Goal: Transaction & Acquisition: Purchase product/service

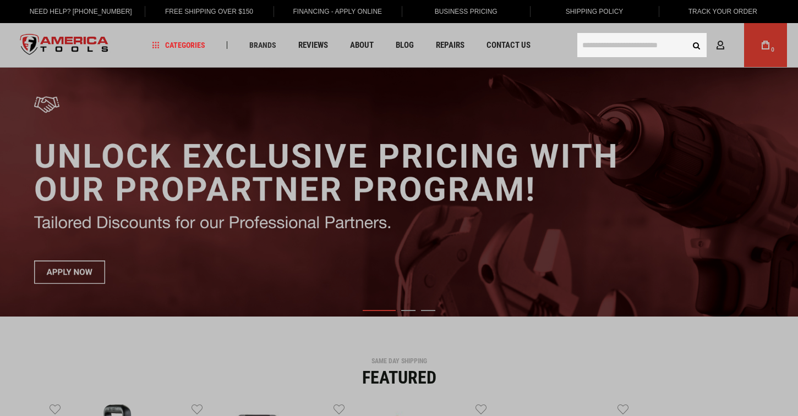
click at [613, 46] on input "text" at bounding box center [641, 45] width 129 height 24
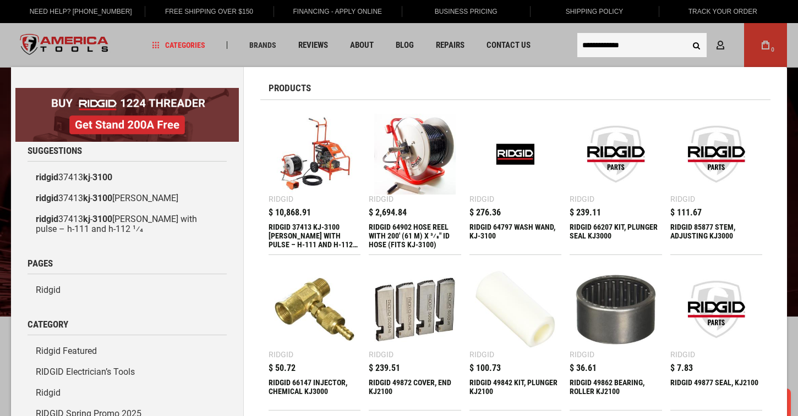
type input "**********"
click at [696, 45] on button "Search" at bounding box center [696, 45] width 21 height 21
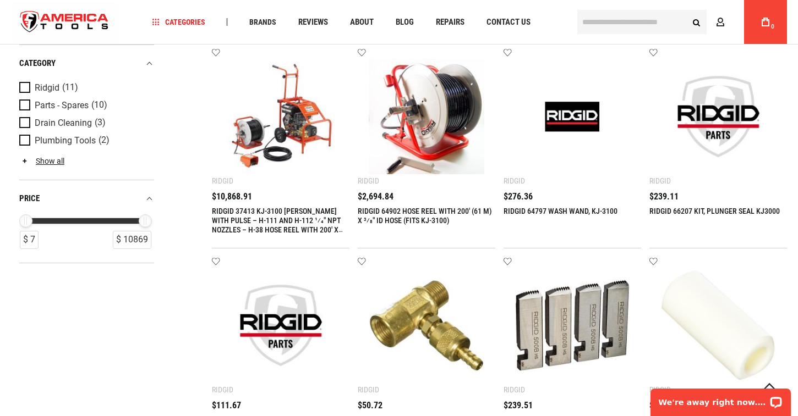
scroll to position [266, 0]
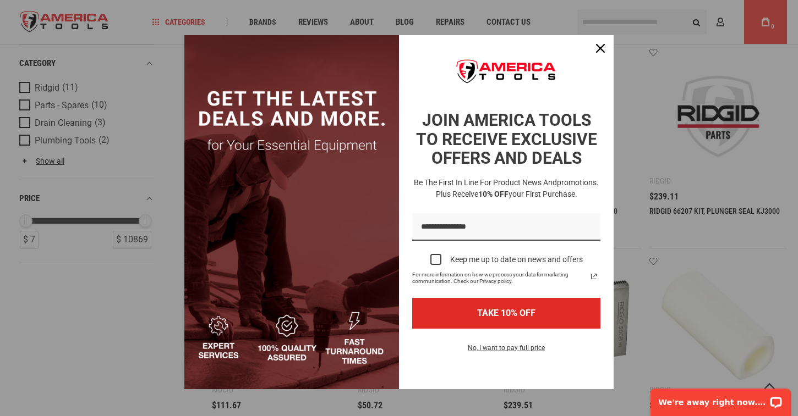
click at [416, 200] on h3 "Be the first in line for product news and promotions. Plus receive 10% OFF your…" at bounding box center [506, 188] width 193 height 23
click at [599, 54] on div "Close" at bounding box center [600, 49] width 18 height 18
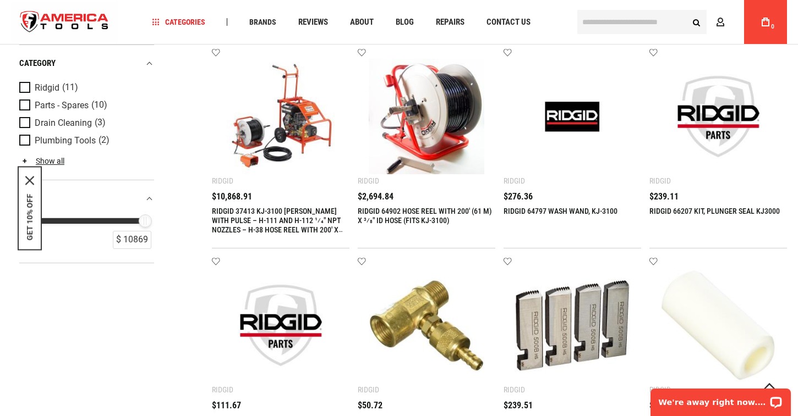
click at [440, 214] on link "RIDGID 64902 HOSE REEL WITH 200' (61 M) X 3⁄8" ID HOSE (FITS KJ-3100)" at bounding box center [425, 216] width 134 height 18
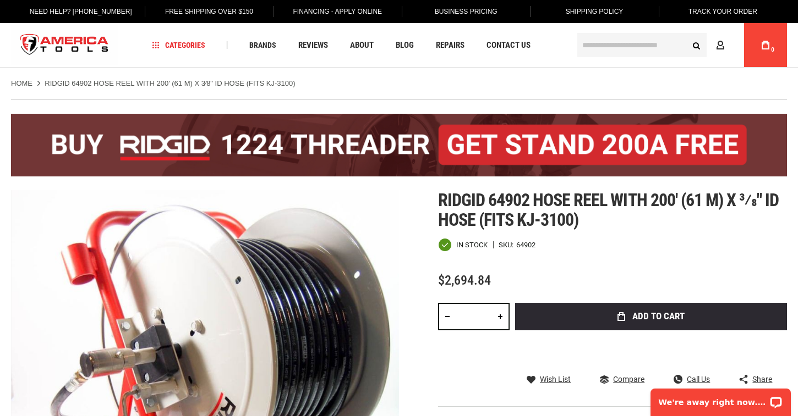
scroll to position [-1, 0]
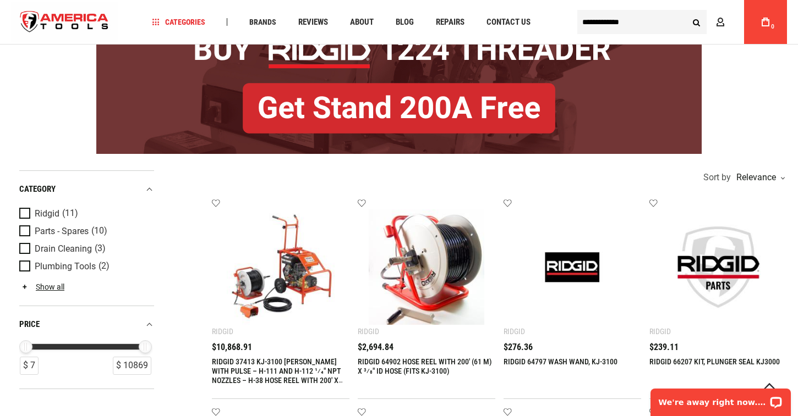
scroll to position [117, 0]
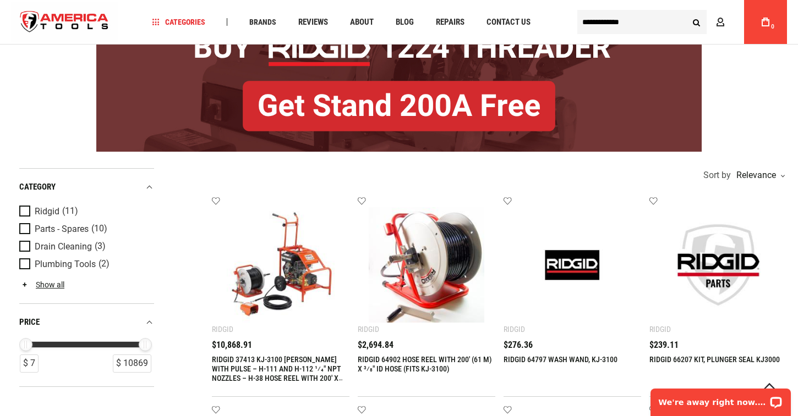
click at [293, 275] on img at bounding box center [281, 265] width 116 height 116
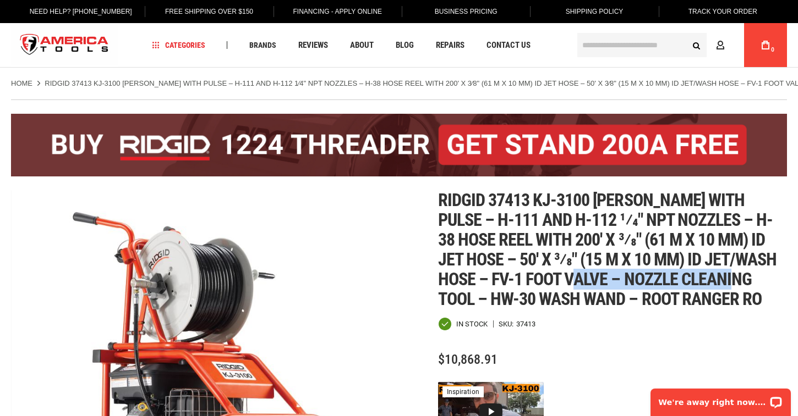
drag, startPoint x: 572, startPoint y: 278, endPoint x: 736, endPoint y: 282, distance: 163.4
click at [736, 282] on span "Ridgid 37413 kj-3100 jetter with pulse – h-111 and h-112 1⁄4" npt nozzles – h-3…" at bounding box center [607, 250] width 339 height 120
click at [705, 277] on span "Ridgid 37413 kj-3100 jetter with pulse – h-111 and h-112 1⁄4" npt nozzles – h-3…" at bounding box center [607, 250] width 339 height 120
drag, startPoint x: 572, startPoint y: 279, endPoint x: 737, endPoint y: 284, distance: 164.6
click at [737, 284] on span "Ridgid 37413 kj-3100 jetter with pulse – h-111 and h-112 1⁄4" npt nozzles – h-3…" at bounding box center [607, 250] width 339 height 120
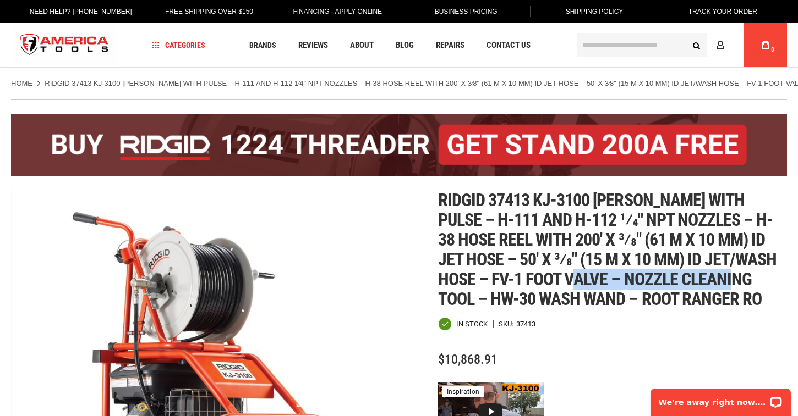
copy span "nozzle cleaning tool"
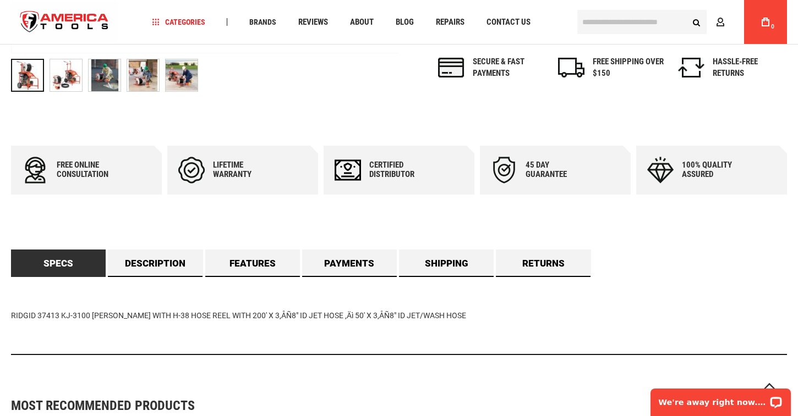
scroll to position [687, 0]
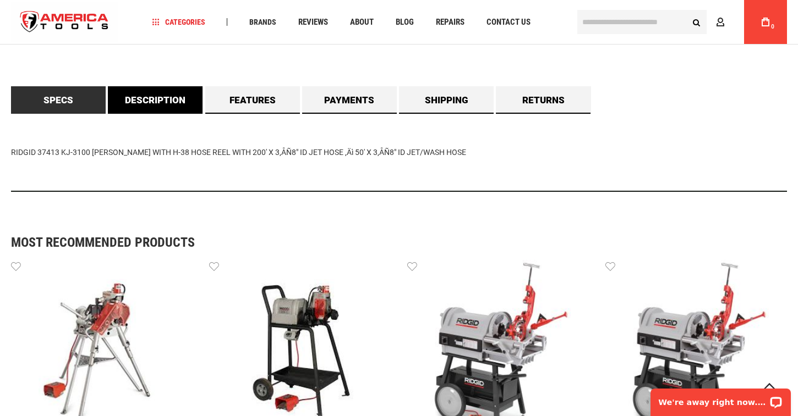
click at [127, 97] on link "Description" at bounding box center [155, 100] width 95 height 28
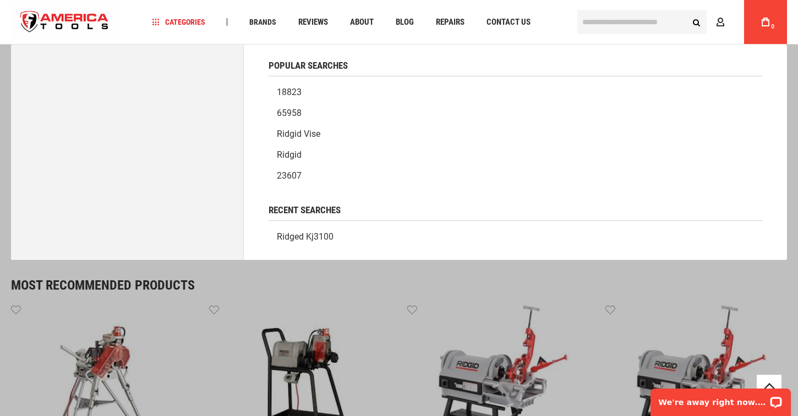
click at [621, 23] on input "text" at bounding box center [641, 22] width 129 height 24
paste input "**********"
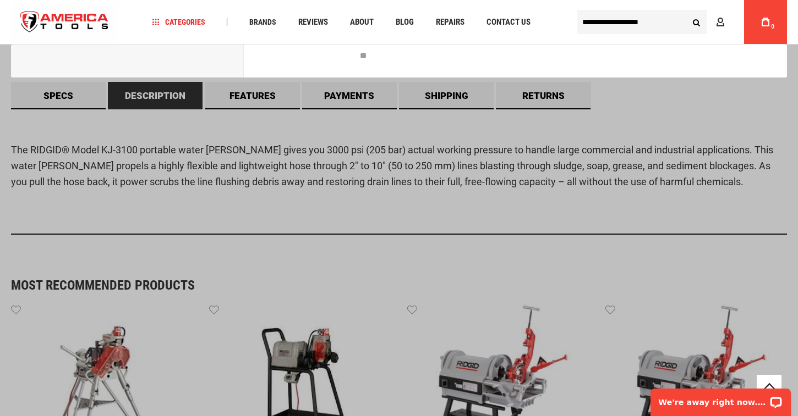
type input "**********"
click at [696, 22] on button "Search" at bounding box center [696, 22] width 21 height 21
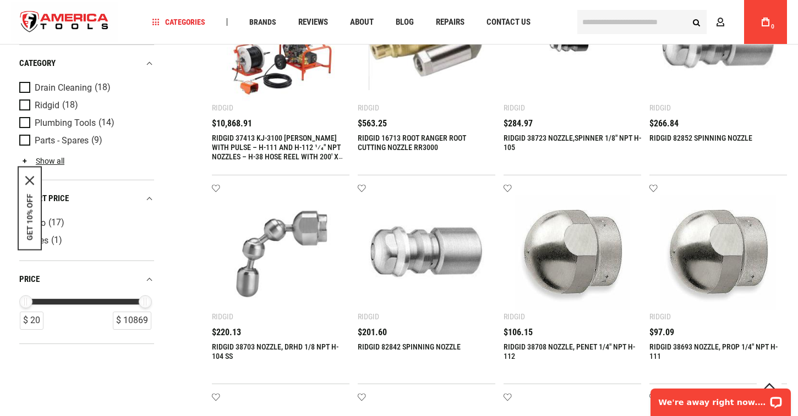
scroll to position [543, 0]
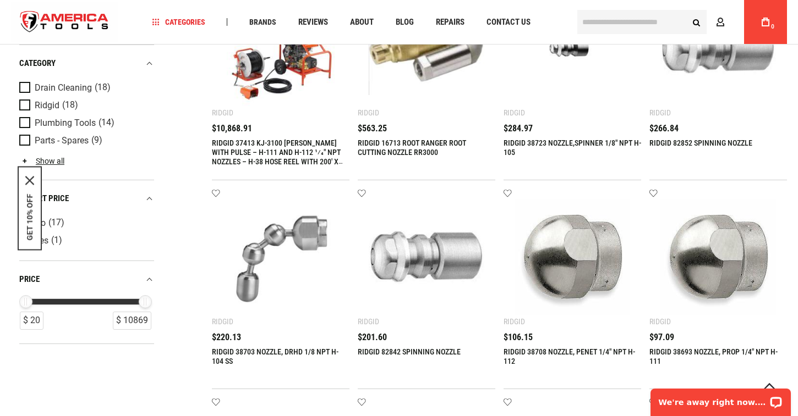
click at [265, 248] on img at bounding box center [281, 258] width 116 height 116
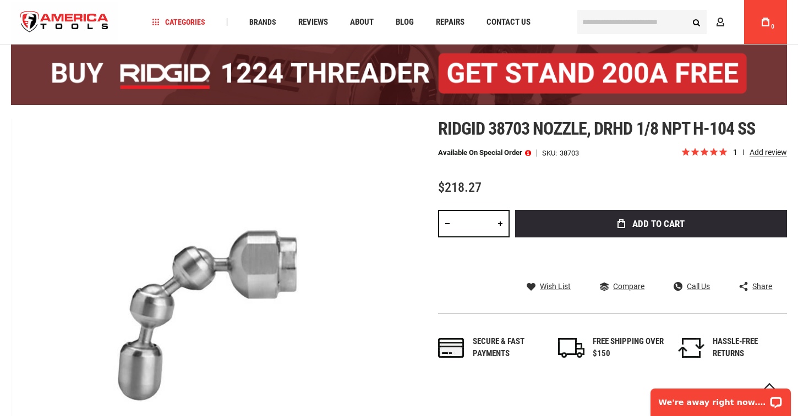
scroll to position [48, 0]
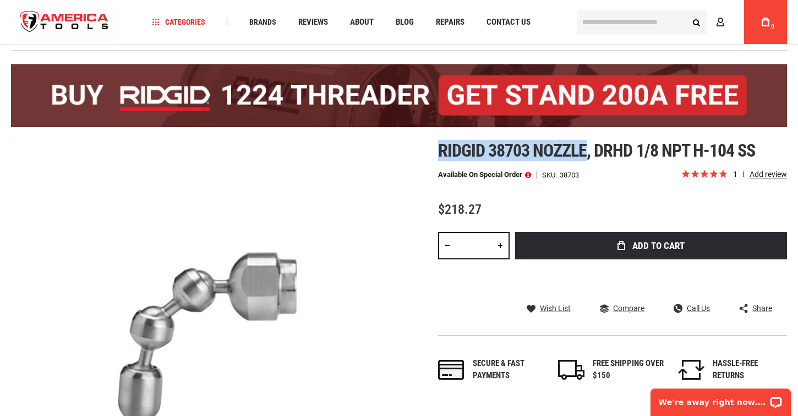
drag, startPoint x: 438, startPoint y: 149, endPoint x: 586, endPoint y: 151, distance: 148.0
click at [586, 151] on span "Ridgid 38703 nozzle, drhd 1/8 npt h-104 ss" at bounding box center [596, 150] width 317 height 21
copy span "Ridgid 38703 nozzle"
